Goal: Check status: Check status

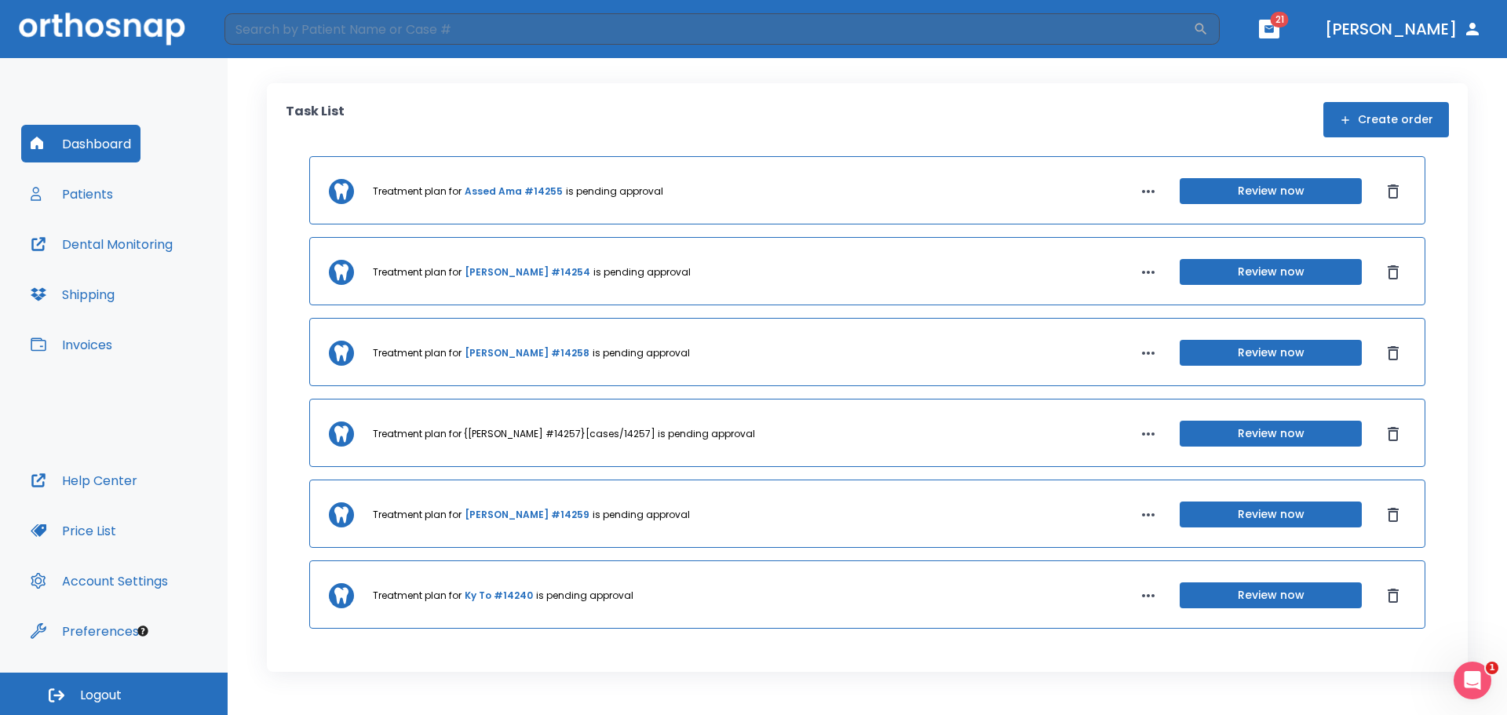
click at [1270, 428] on button "Review now" at bounding box center [1271, 434] width 182 height 26
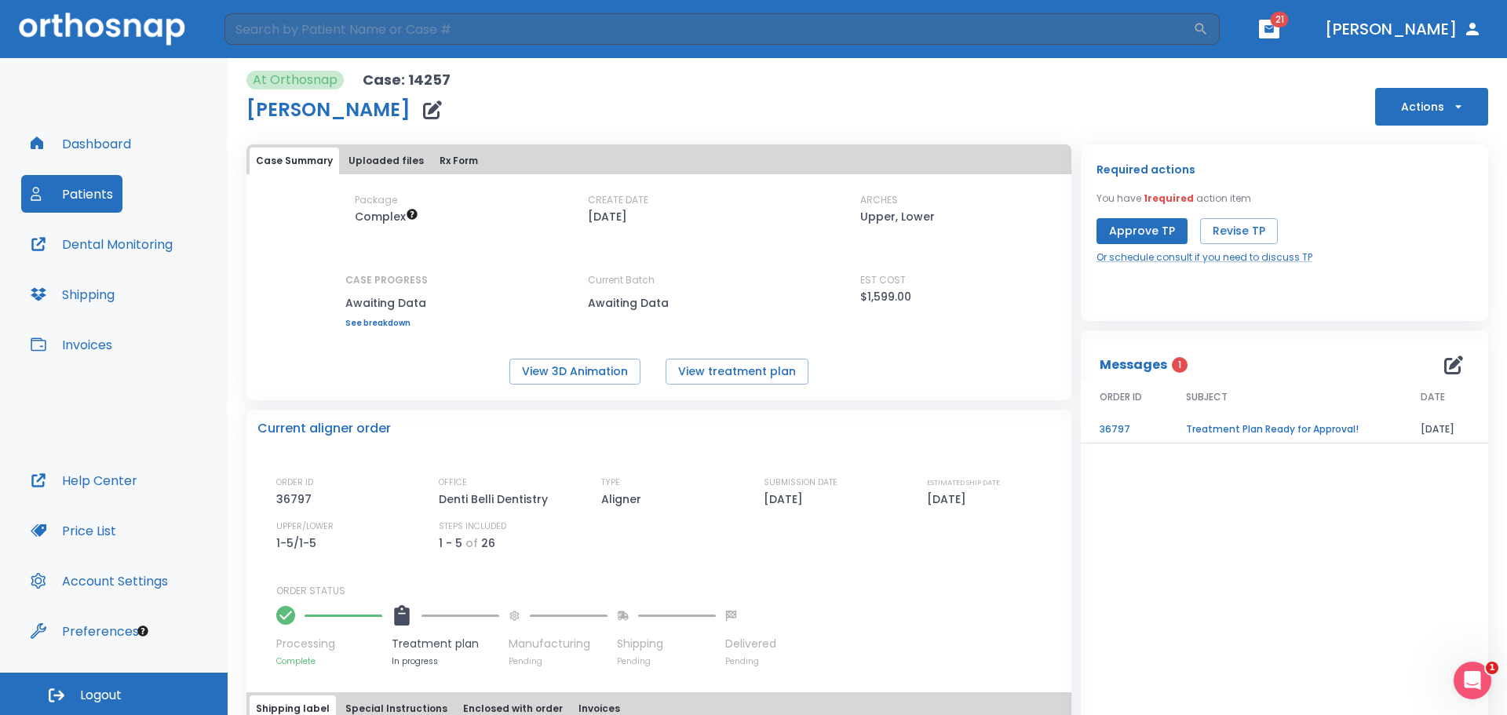
click at [639, 368] on div "View 3D Animation View treatment plan" at bounding box center [658, 372] width 825 height 26
click at [629, 374] on button "View 3D Animation" at bounding box center [574, 372] width 131 height 26
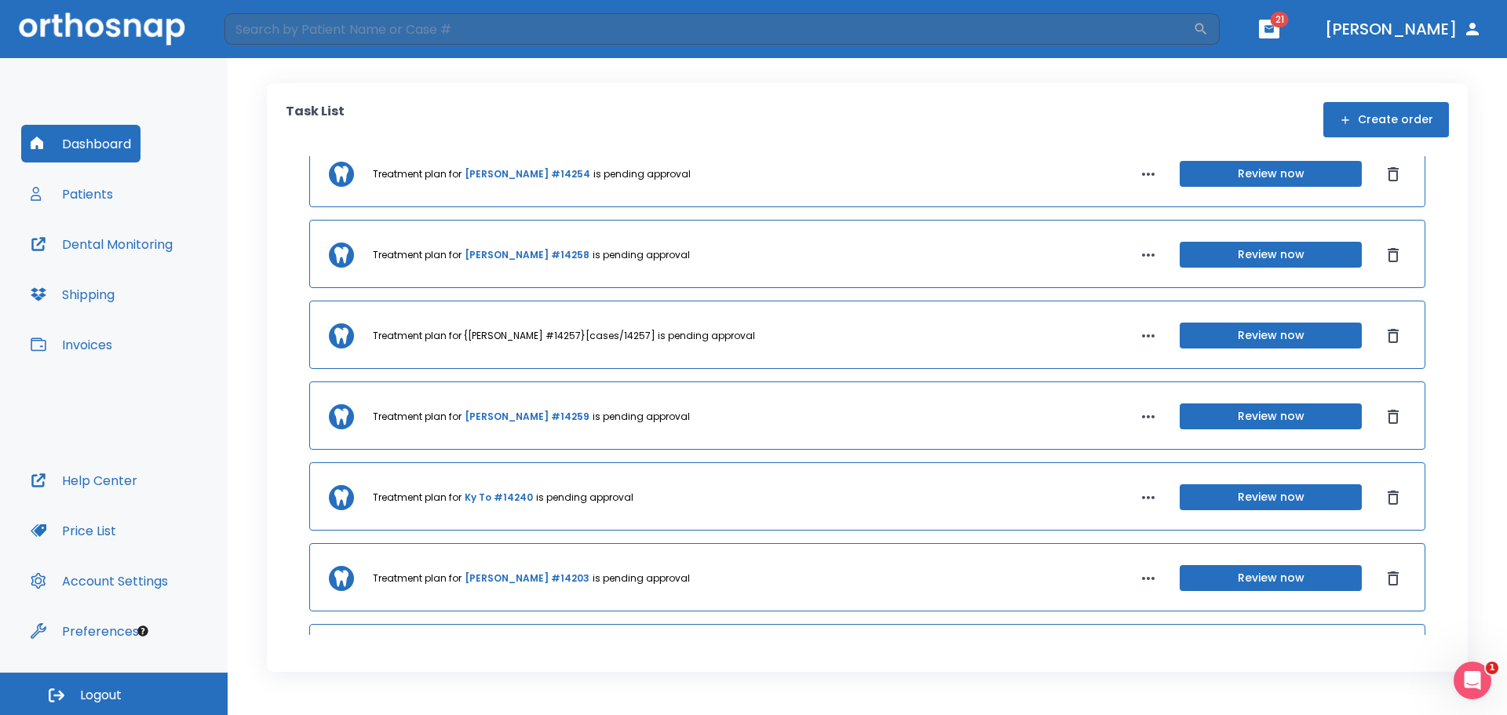
scroll to position [84, 0]
